Goal: Transaction & Acquisition: Register for event/course

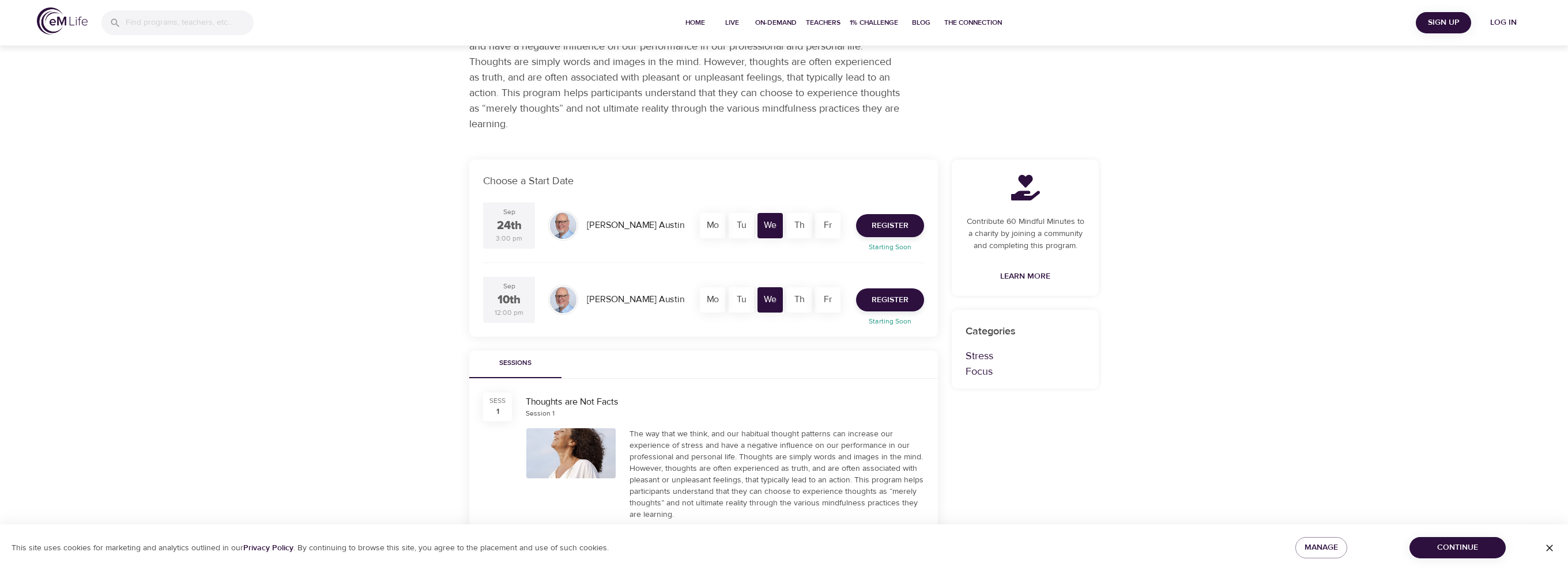
scroll to position [115, 0]
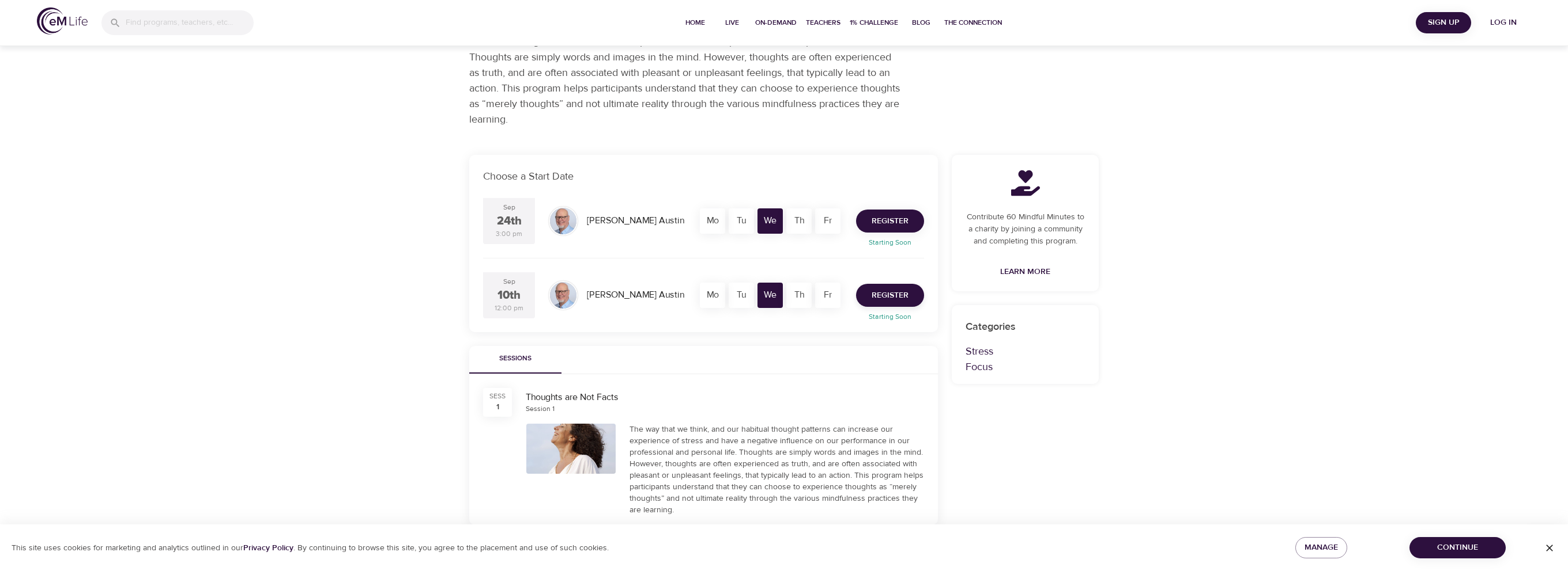
click at [892, 227] on span "Register" at bounding box center [890, 221] width 37 height 14
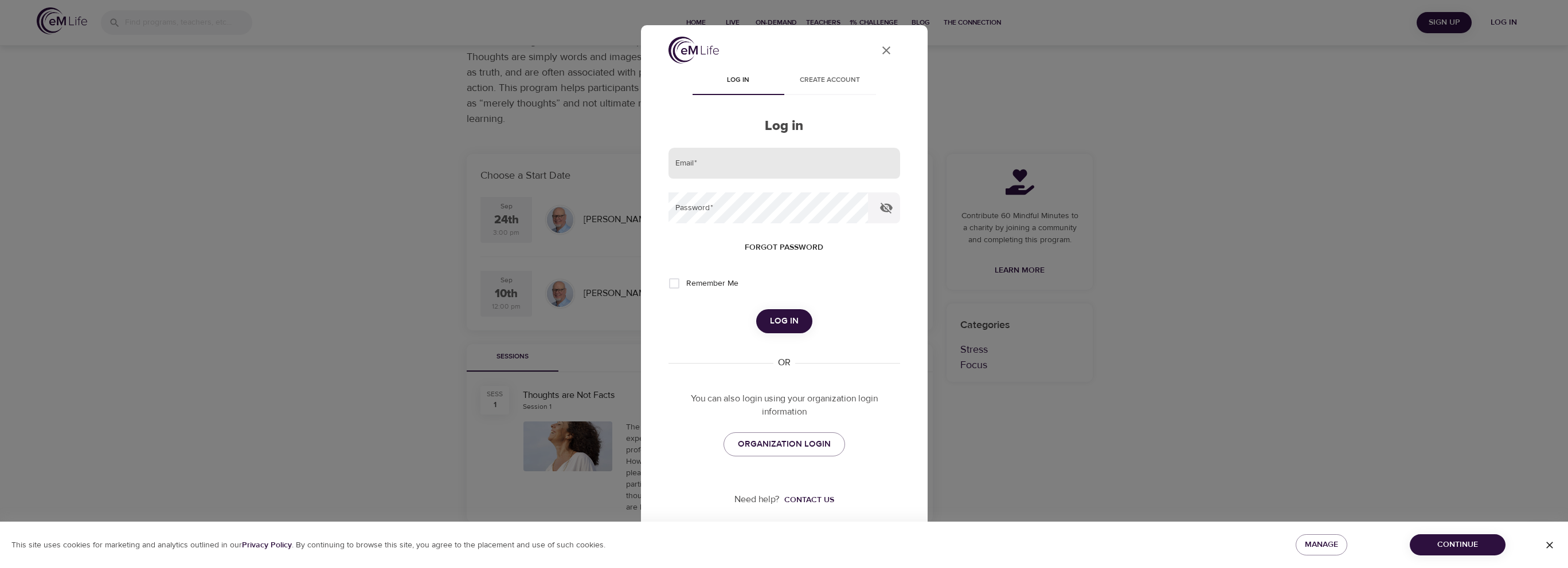
click at [693, 167] on input "email" at bounding box center [784, 163] width 231 height 31
type input "[PERSON_NAME][EMAIL_ADDRESS][PERSON_NAME][DOMAIN_NAME]"
click at [885, 47] on icon "User Profile" at bounding box center [886, 50] width 14 height 14
